Goal: Find specific page/section: Find specific page/section

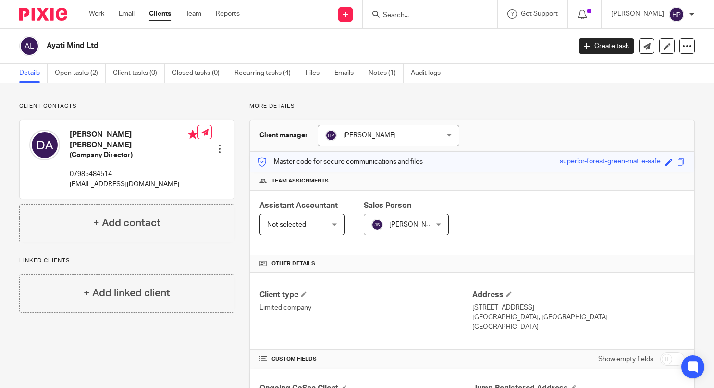
click at [433, 14] on input "Search" at bounding box center [425, 16] width 87 height 9
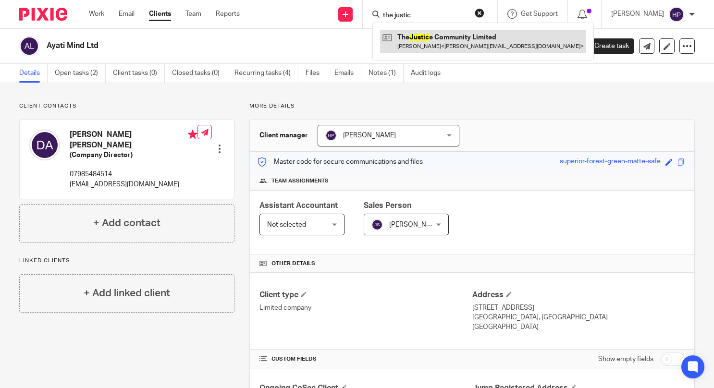
type input "the justic"
click at [473, 47] on link at bounding box center [483, 41] width 206 height 22
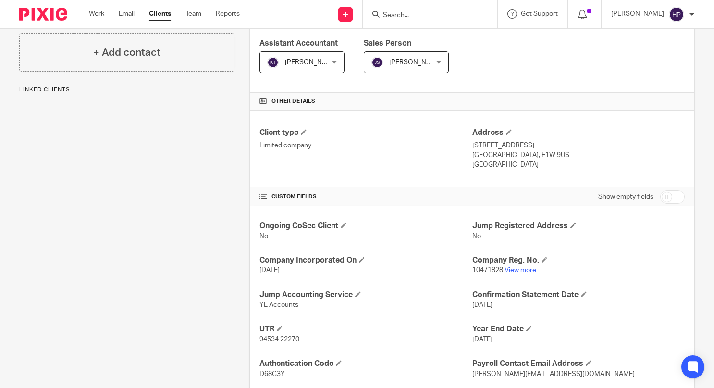
scroll to position [192, 0]
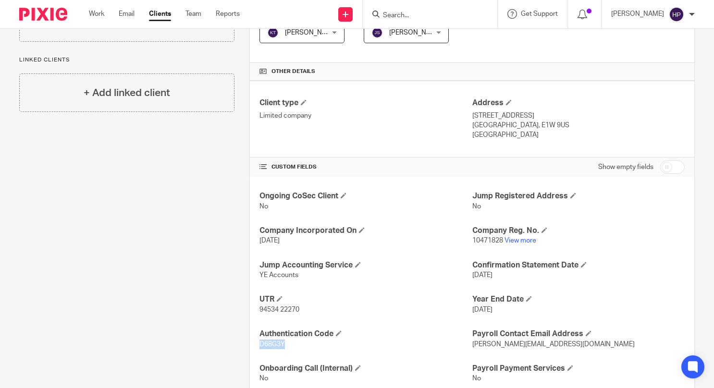
drag, startPoint x: 283, startPoint y: 342, endPoint x: 256, endPoint y: 344, distance: 27.0
click at [256, 344] on div "Ongoing CoSec Client No Jump Registered Address No Company Incorporated On [DAT…" at bounding box center [472, 288] width 445 height 222
copy span "D68G3Y"
